Goal: Task Accomplishment & Management: Manage account settings

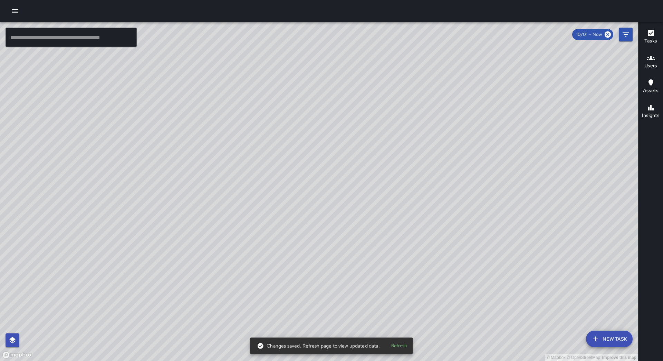
click at [14, 10] on icon "button" at bounding box center [15, 11] width 8 height 8
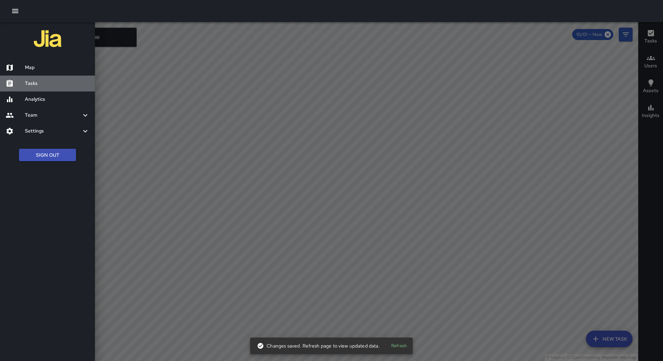
click at [54, 84] on h6 "Tasks" at bounding box center [57, 84] width 65 height 8
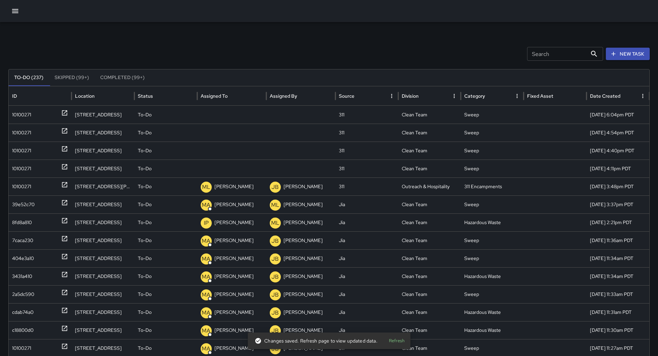
click at [231, 96] on icon "Sort" at bounding box center [233, 96] width 4 height 4
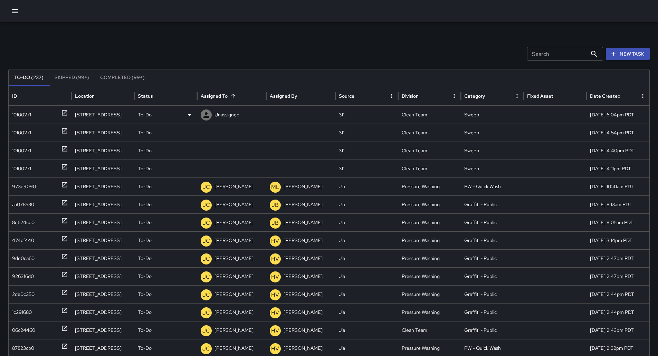
click at [28, 113] on div "10100271" at bounding box center [21, 115] width 19 height 18
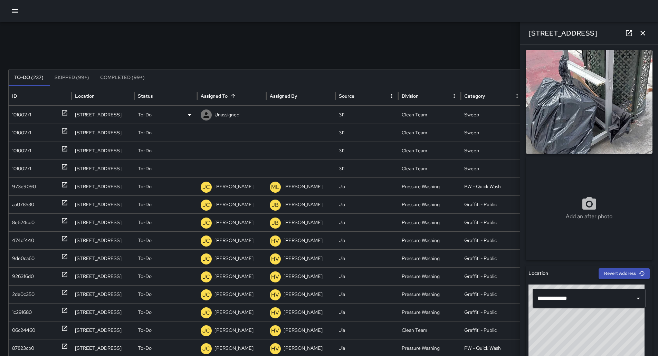
click at [180, 114] on div "To-Do" at bounding box center [166, 115] width 56 height 18
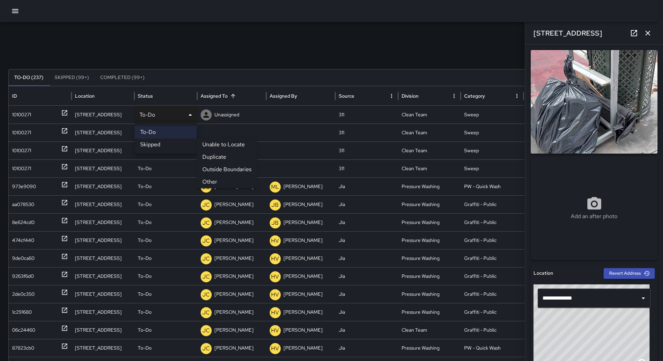
click at [173, 142] on li "Skipped" at bounding box center [166, 144] width 62 height 12
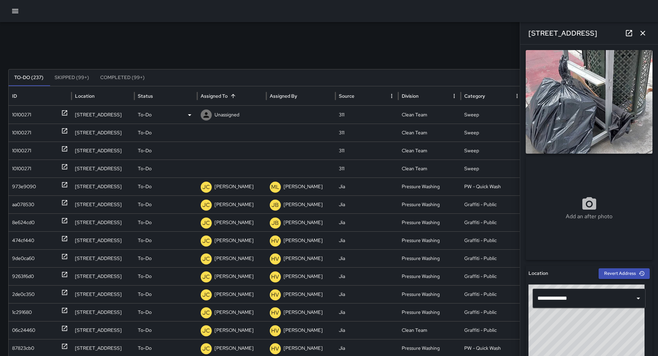
click at [186, 116] on icon at bounding box center [189, 115] width 8 height 8
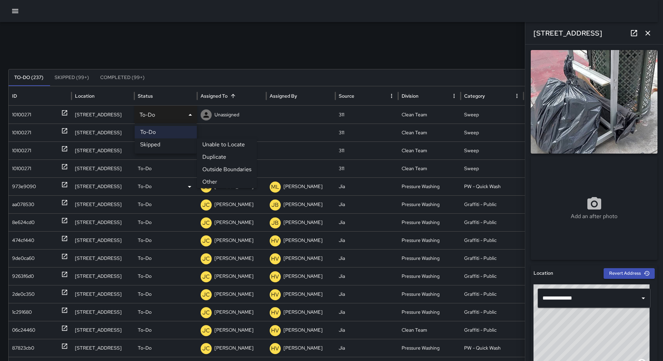
drag, startPoint x: 207, startPoint y: 177, endPoint x: 182, endPoint y: 173, distance: 25.2
click at [207, 177] on li "Other" at bounding box center [227, 182] width 60 height 12
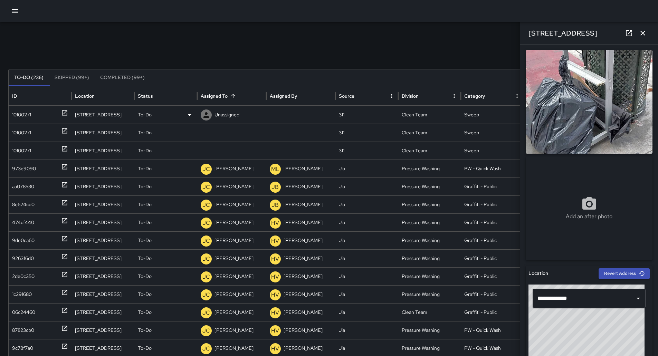
click at [33, 117] on div "10100271" at bounding box center [40, 115] width 56 height 18
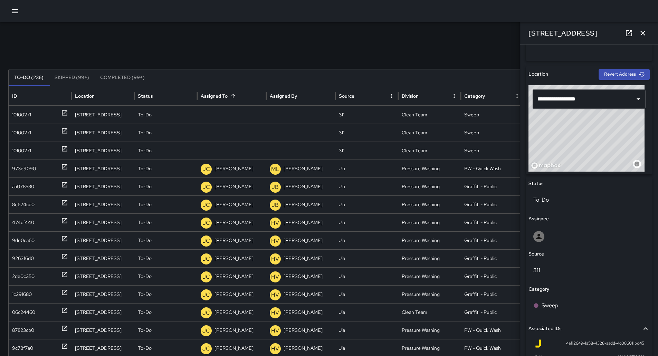
scroll to position [276, 0]
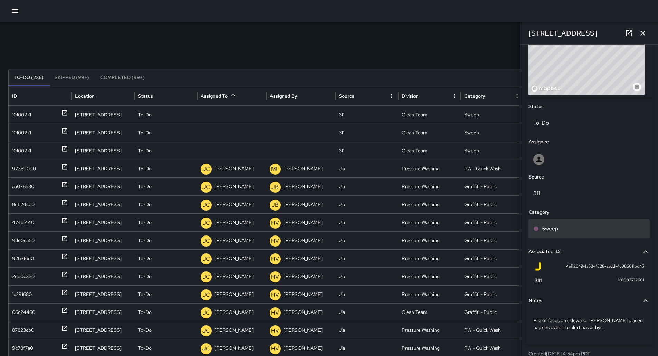
click at [564, 234] on div "Sweep" at bounding box center [588, 228] width 121 height 19
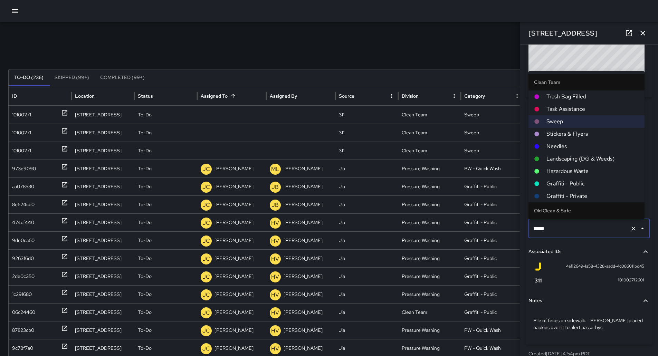
click at [569, 167] on span "Hazardous Waste" at bounding box center [592, 171] width 93 height 8
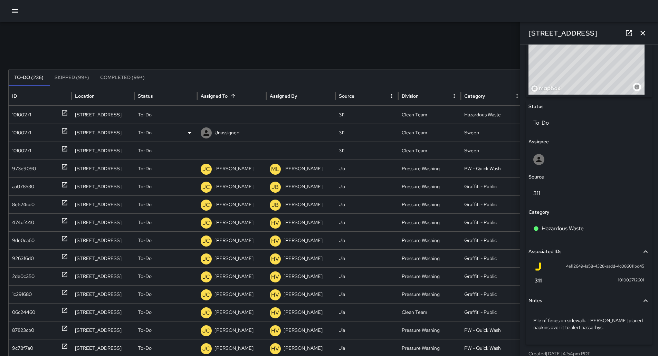
click at [20, 127] on div "10100271" at bounding box center [21, 133] width 19 height 18
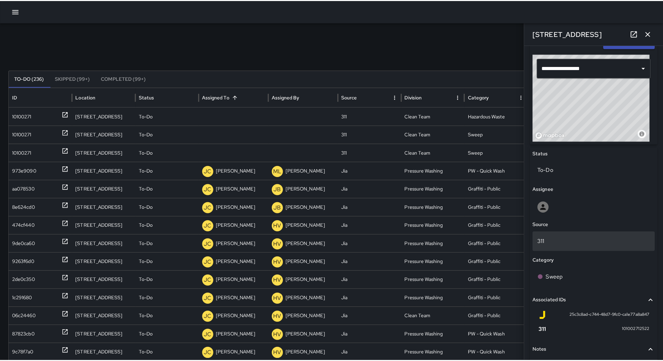
scroll to position [279, 0]
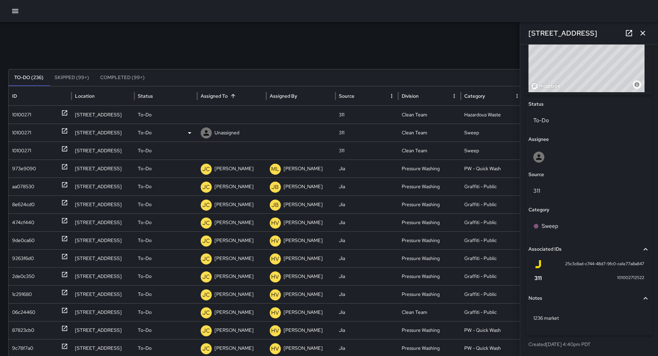
click at [18, 138] on div "10100271" at bounding box center [21, 133] width 19 height 18
click at [182, 130] on div "To-Do" at bounding box center [166, 133] width 56 height 18
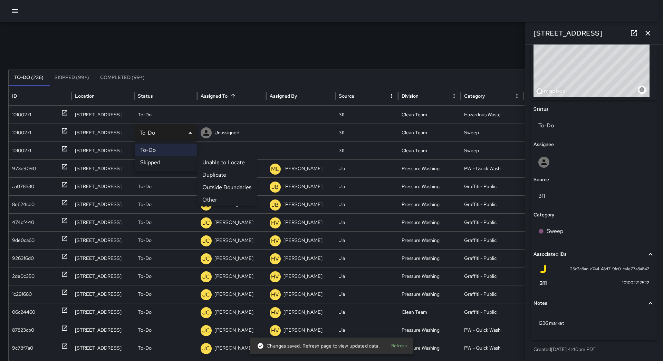
click at [217, 175] on li "Duplicate" at bounding box center [227, 175] width 60 height 12
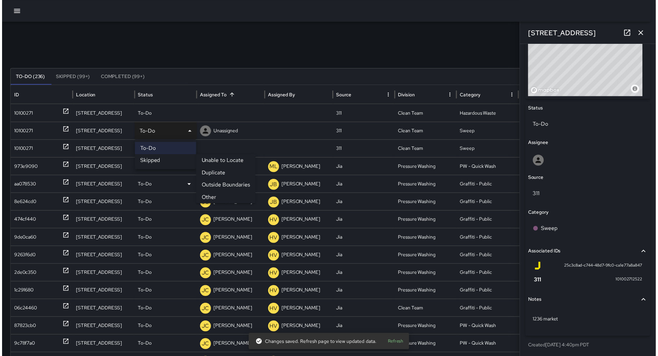
scroll to position [279, 0]
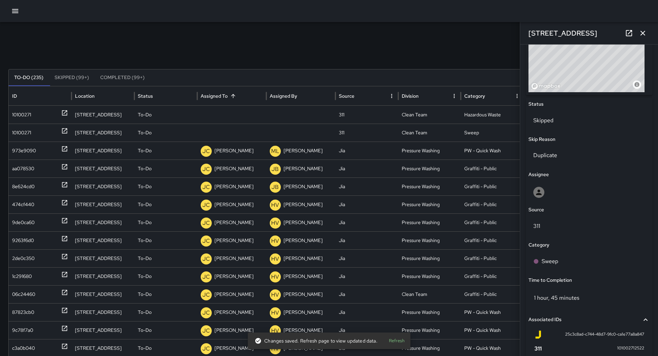
drag, startPoint x: 0, startPoint y: 124, endPoint x: 4, endPoint y: 126, distance: 4.4
click at [2, 125] on div "Search Search New Task To-Do (235) Skipped (99+) Completed (99+) ID Location St…" at bounding box center [329, 218] width 658 height 392
click at [28, 132] on div "10100271" at bounding box center [21, 133] width 19 height 18
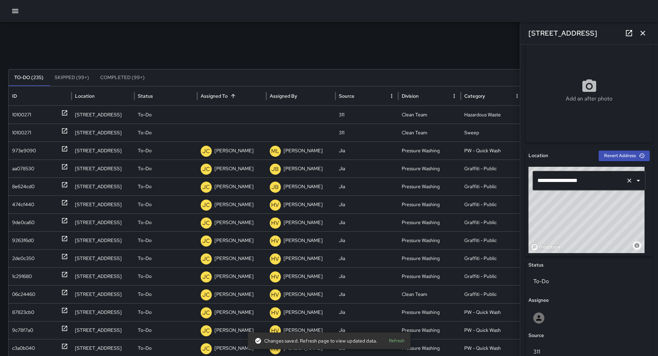
scroll to position [276, 0]
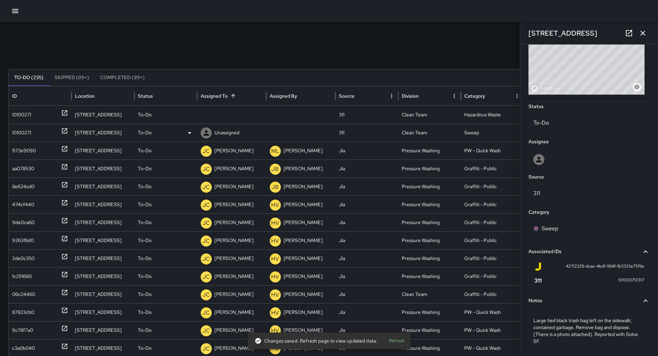
click at [186, 136] on icon at bounding box center [189, 133] width 8 height 8
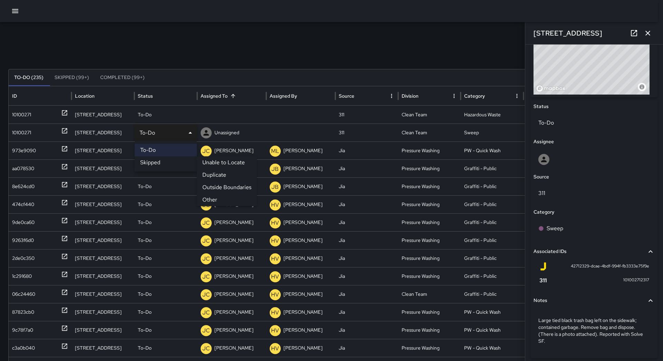
click at [224, 199] on li "Other" at bounding box center [227, 200] width 60 height 12
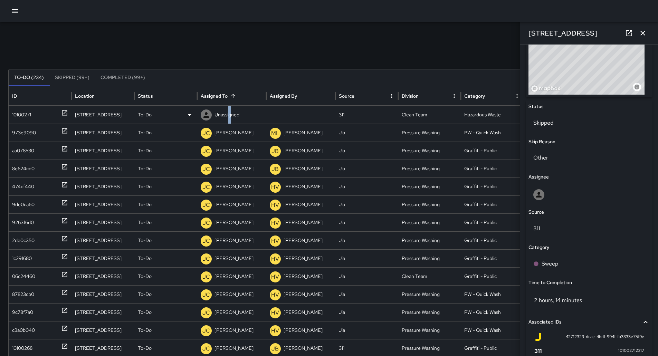
click at [232, 113] on p "Unassigned" at bounding box center [226, 115] width 25 height 18
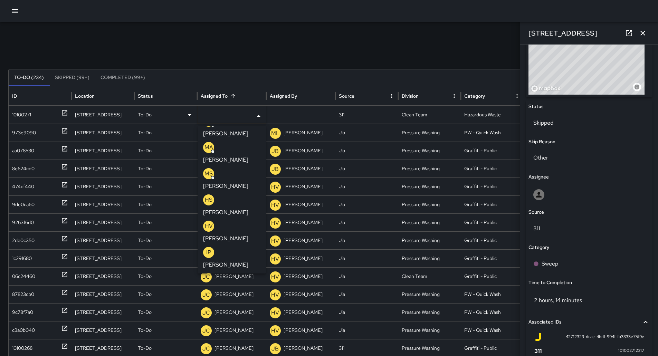
scroll to position [69, 0]
click at [233, 233] on p "[PERSON_NAME]" at bounding box center [225, 237] width 45 height 8
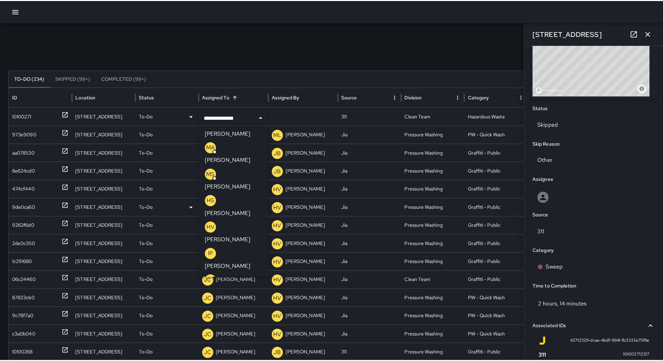
scroll to position [0, 0]
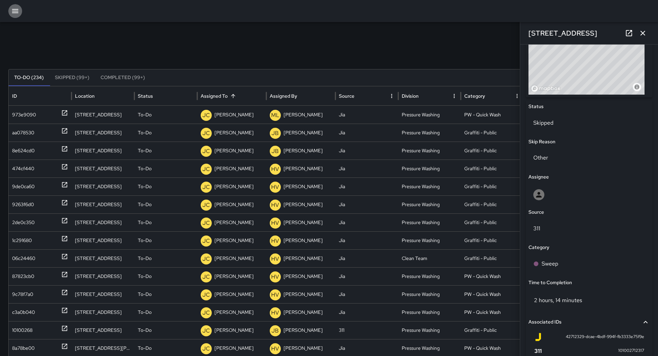
click at [12, 15] on icon "button" at bounding box center [15, 11] width 8 height 8
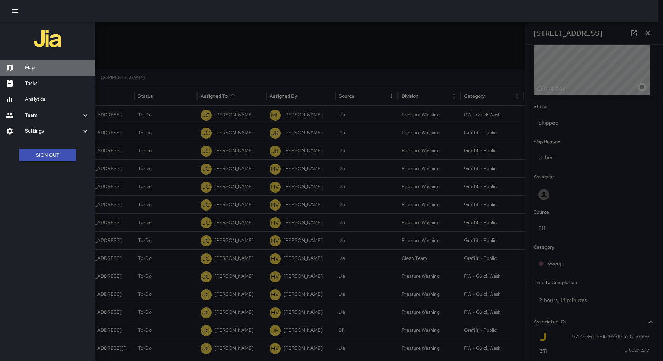
click at [37, 61] on div "Map" at bounding box center [47, 68] width 95 height 16
